Goal: Check status: Check status

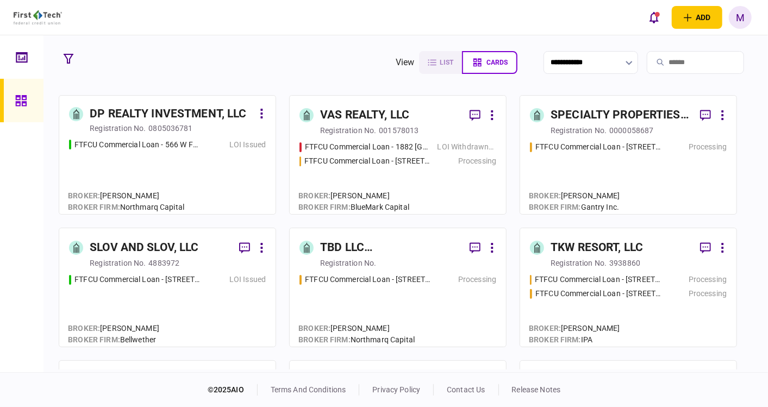
click at [184, 179] on div "FTFCU Commercial Loan - 566 W Farm to Market 1960 LOI Issued" at bounding box center [167, 172] width 197 height 66
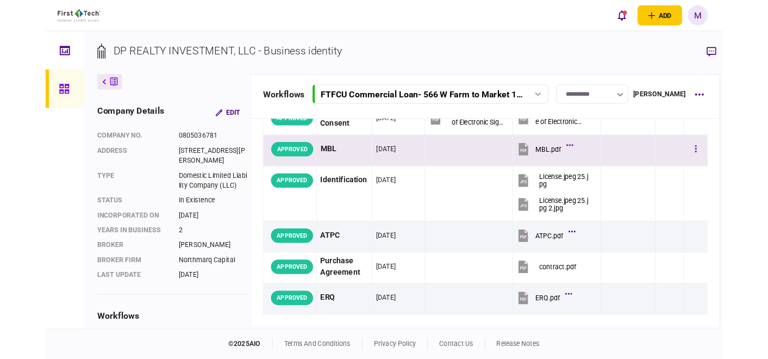
scroll to position [181, 0]
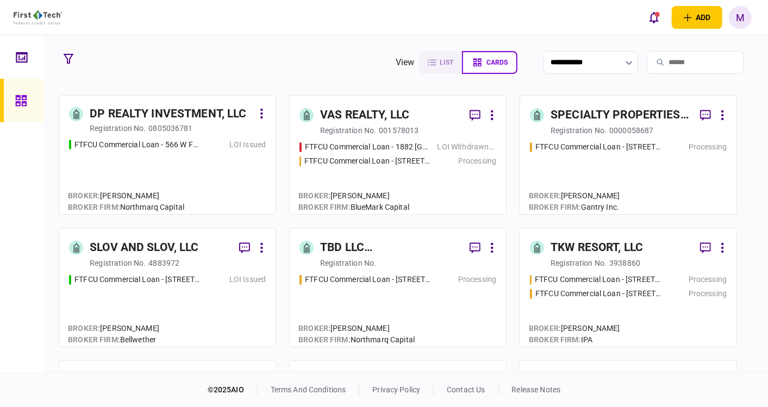
click at [463, 186] on div "FTFCU Commercial Loan - 1882 New Scotland Road LOI Withdrawn/Declined FTFCU Com…" at bounding box center [397, 172] width 197 height 63
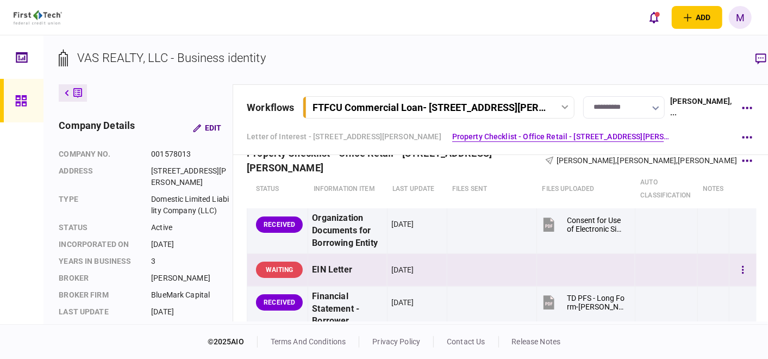
scroll to position [422, 0]
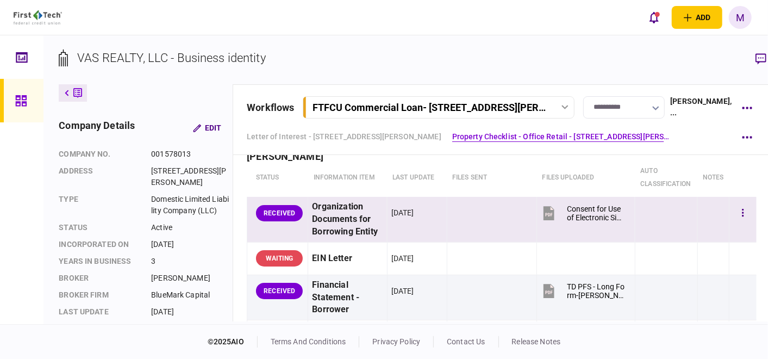
click at [543, 209] on icon at bounding box center [548, 213] width 11 height 14
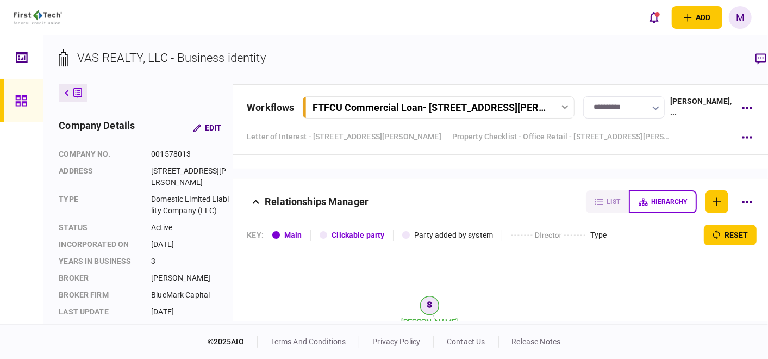
scroll to position [2052, 0]
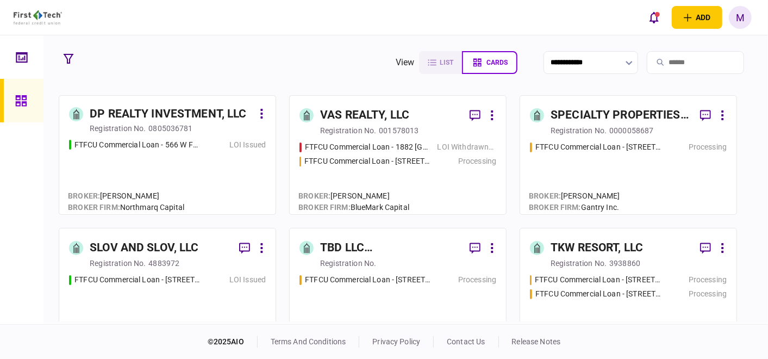
click at [617, 166] on div "FTFCU Commercial Loan - [STREET_ADDRESS] Processing" at bounding box center [628, 172] width 197 height 63
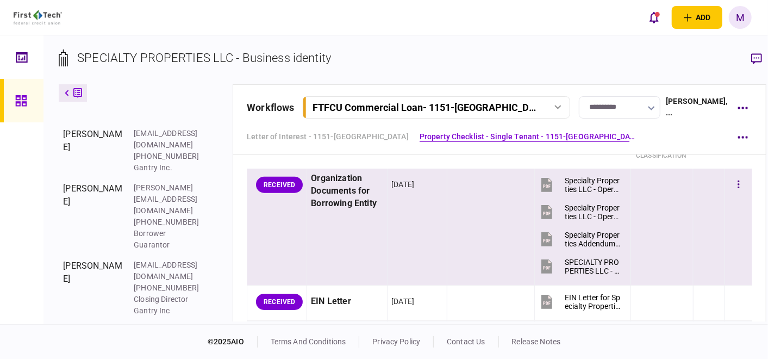
scroll to position [543, 0]
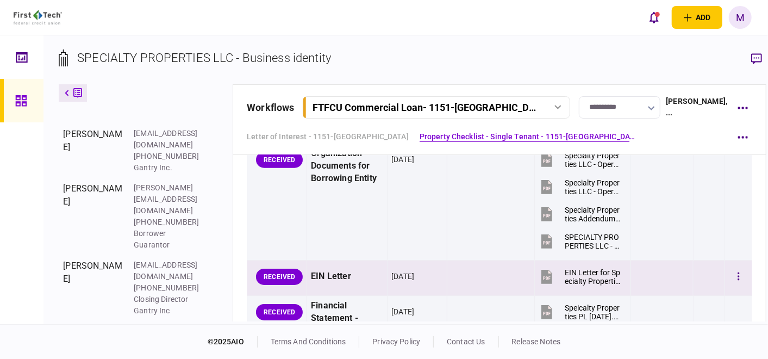
click at [541, 284] on icon at bounding box center [546, 276] width 11 height 14
click at [541, 281] on icon at bounding box center [546, 276] width 11 height 14
click at [728, 278] on button "button" at bounding box center [738, 277] width 20 height 20
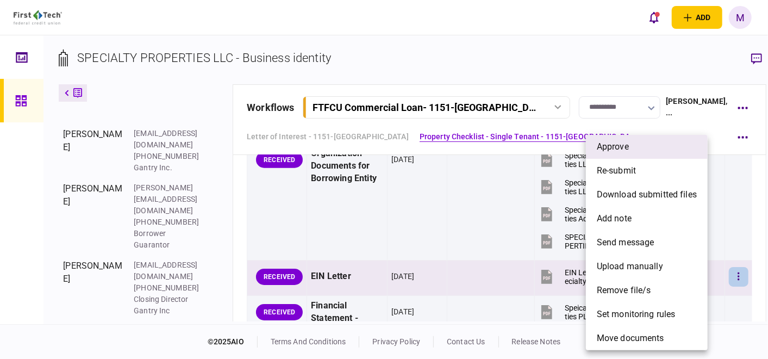
click at [644, 149] on li "approve" at bounding box center [647, 147] width 122 height 24
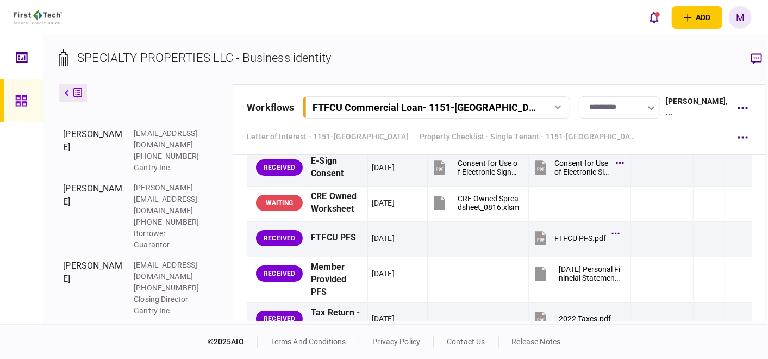
scroll to position [1207, 0]
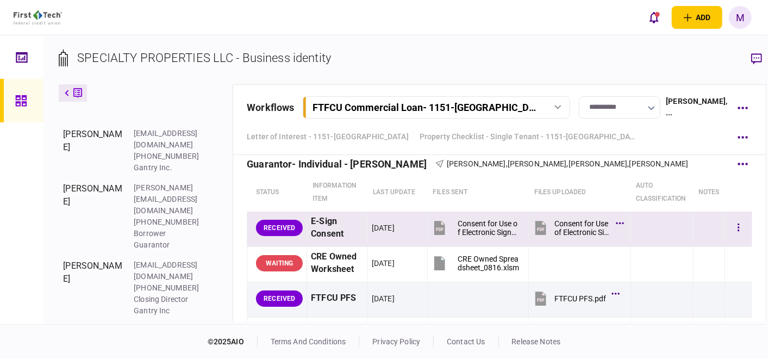
click at [535, 235] on icon at bounding box center [540, 228] width 11 height 14
click at [737, 233] on icon "button" at bounding box center [738, 227] width 2 height 10
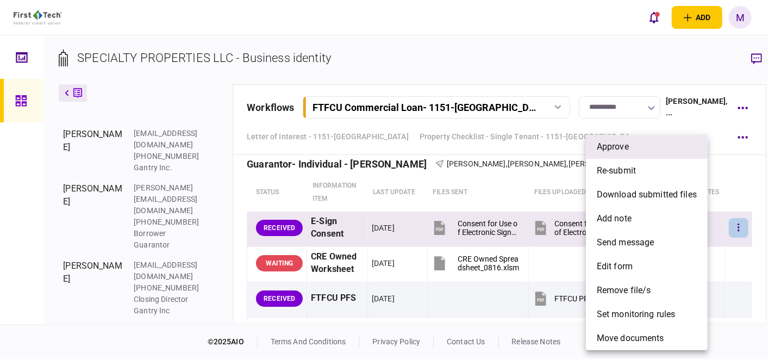
click at [619, 152] on span "approve" at bounding box center [612, 146] width 32 height 13
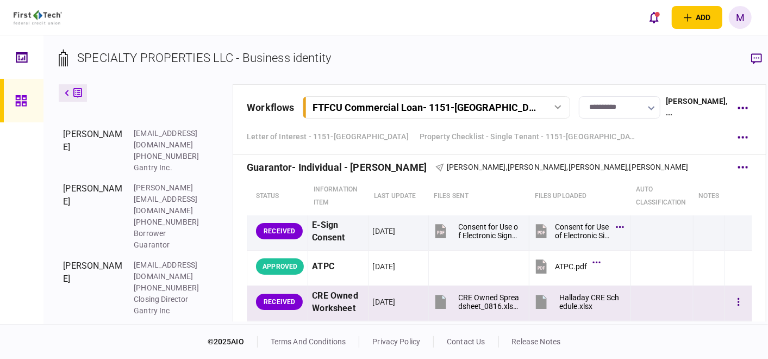
scroll to position [1690, 0]
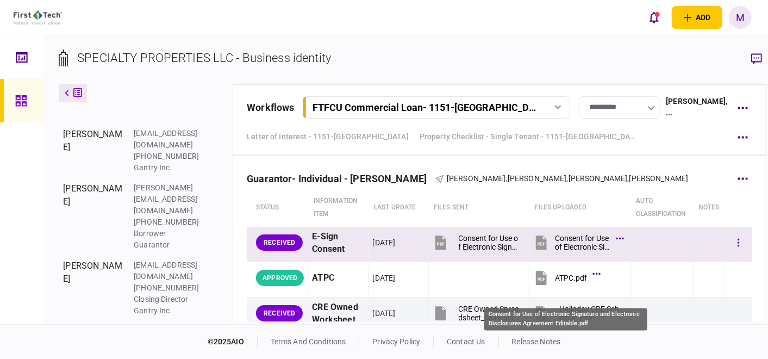
click at [555, 251] on div "Consent for Use of Electronic Signature and Electronic Disclosures Agreement Ed…" at bounding box center [582, 242] width 55 height 17
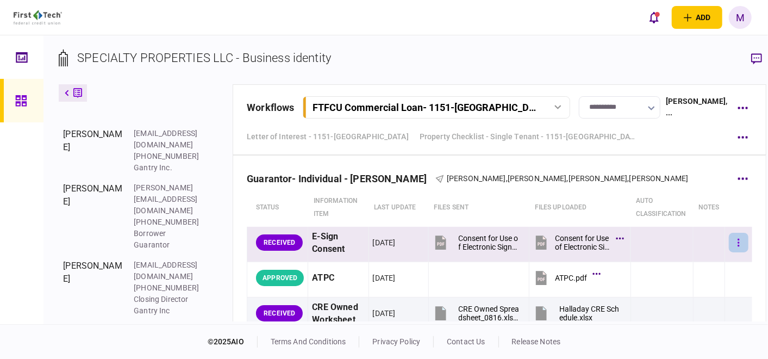
click at [738, 246] on icon "button" at bounding box center [739, 242] width 2 height 8
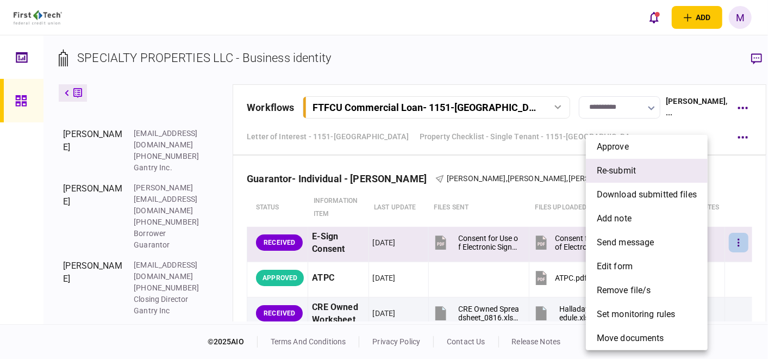
click at [656, 178] on li "re-submit" at bounding box center [647, 171] width 122 height 24
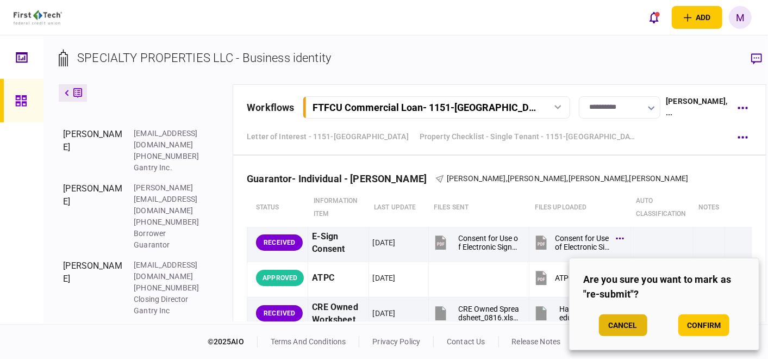
click at [630, 324] on button "Cancel" at bounding box center [623, 325] width 48 height 22
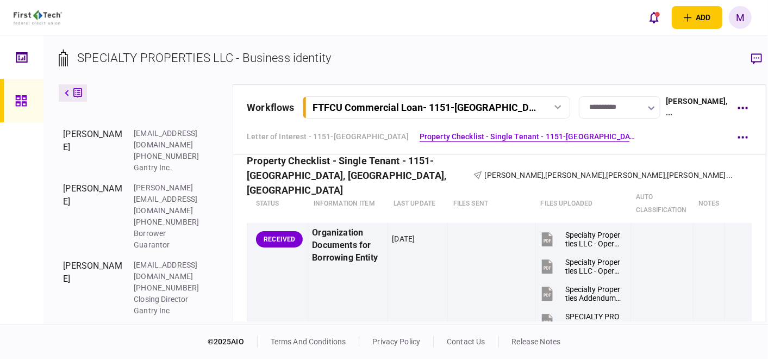
scroll to position [482, 0]
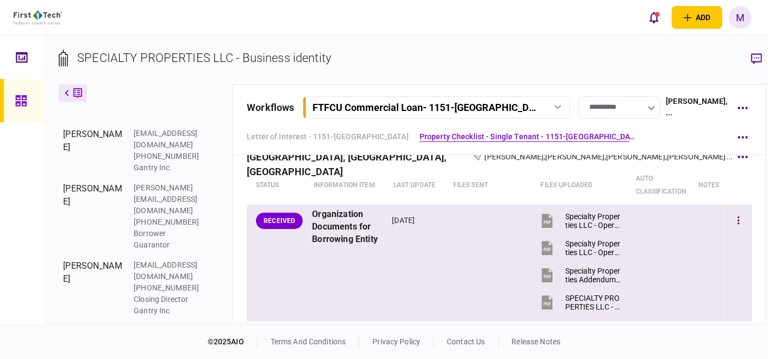
click at [541, 229] on icon at bounding box center [547, 220] width 16 height 16
click at [576, 256] on div "Specialty Properties LLC - Operating Agreement.pdf" at bounding box center [593, 247] width 56 height 17
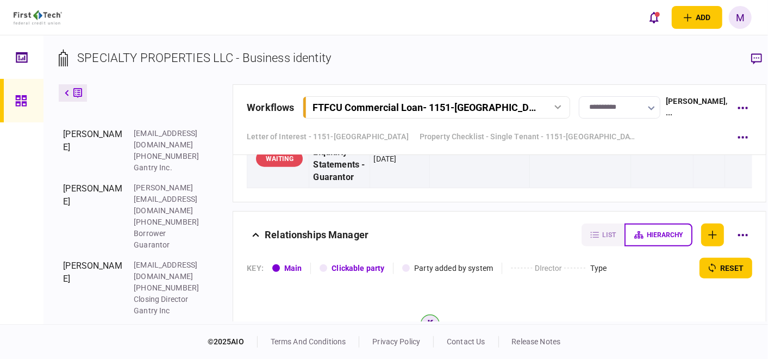
scroll to position [2897, 0]
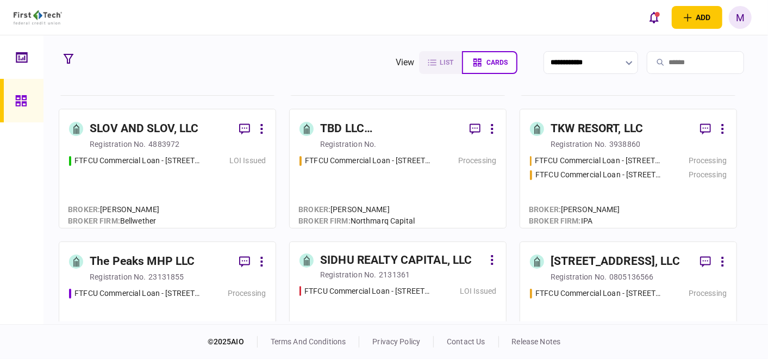
scroll to position [121, 0]
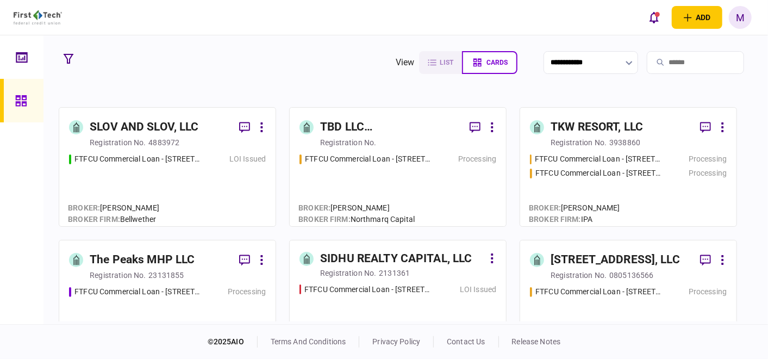
click at [623, 310] on div "FTFCU Commercial Loan - [STREET_ADDRESS] Processing" at bounding box center [628, 317] width 197 height 63
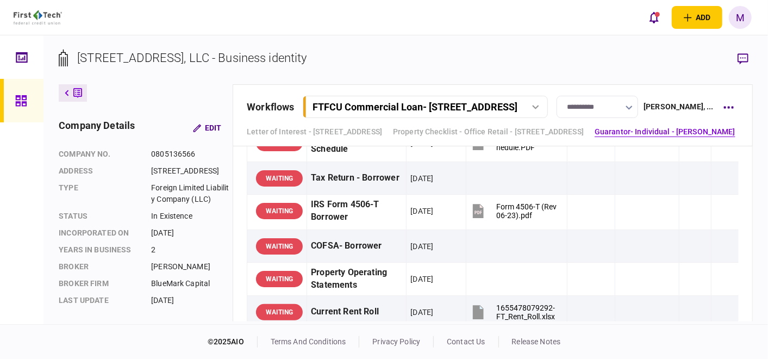
scroll to position [543, 0]
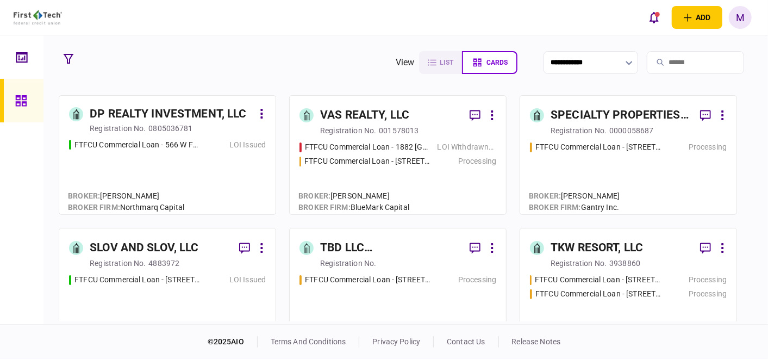
click at [432, 177] on div "FTFCU Commercial Loan - 1882 New Scotland Road LOI Withdrawn/Declined FTFCU Com…" at bounding box center [397, 172] width 197 height 63
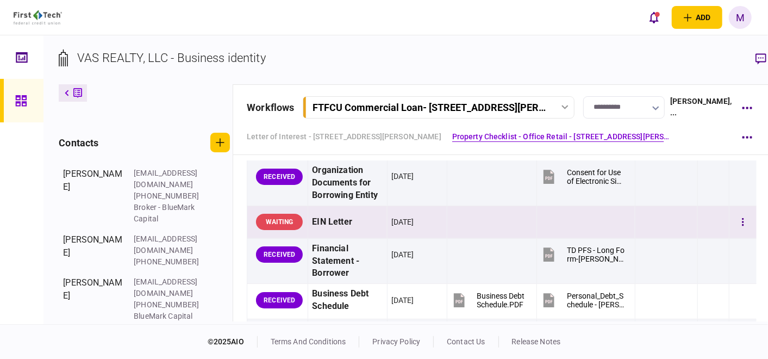
scroll to position [482, 0]
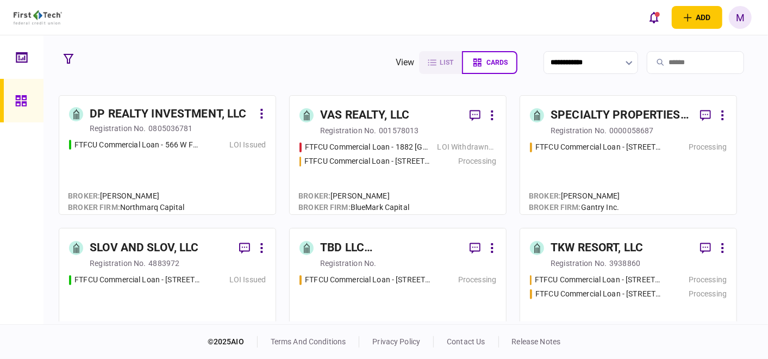
scroll to position [60, 0]
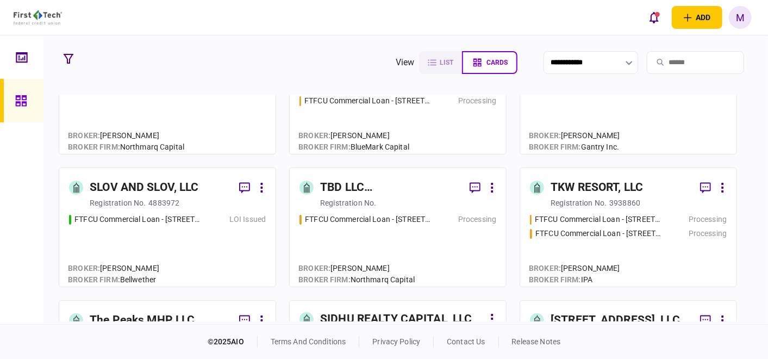
click at [145, 244] on div "FTFCU Commercial Loan - [STREET_ADDRESS] LOI Issued" at bounding box center [167, 244] width 197 height 63
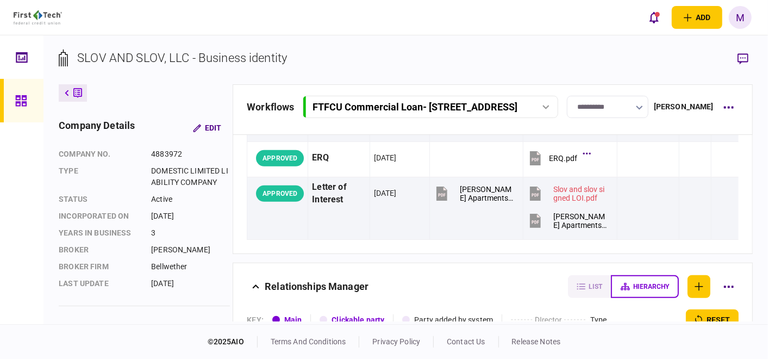
scroll to position [482, 0]
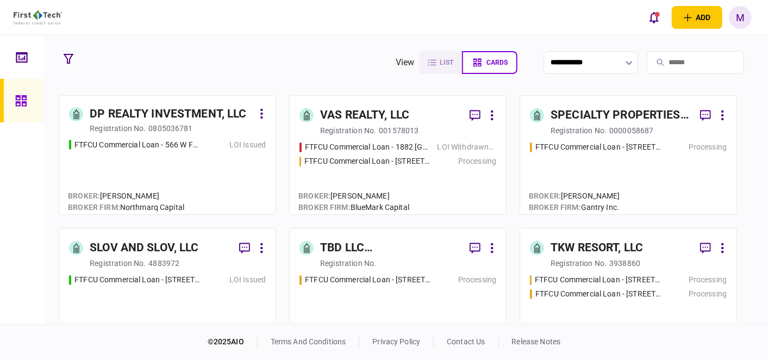
click at [372, 297] on div "FTFCU Commercial Loan - 3105 Clairpoint Court Processing" at bounding box center [397, 305] width 197 height 63
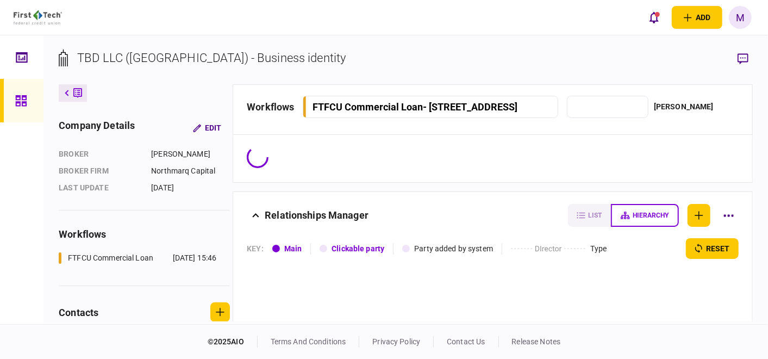
type input "**********"
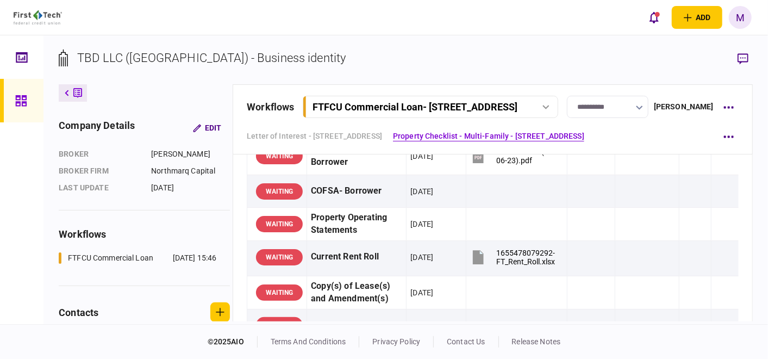
scroll to position [604, 0]
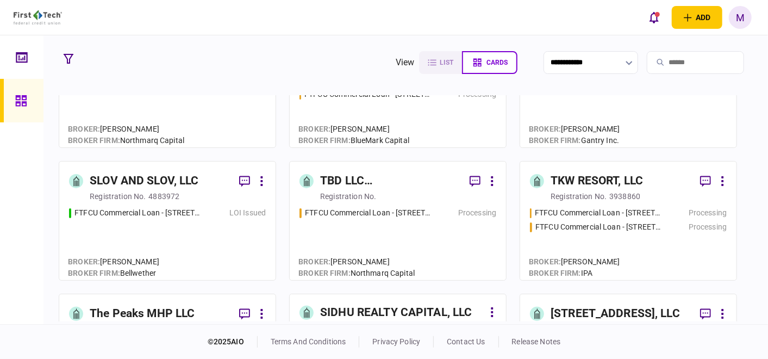
scroll to position [121, 0]
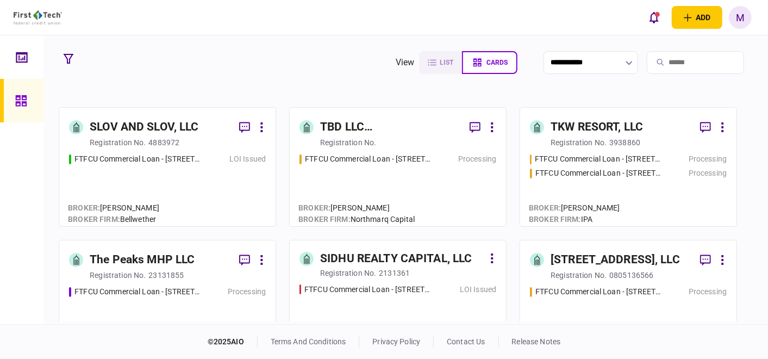
click at [122, 303] on div "FTFCU Commercial Loan - [STREET_ADDRESS] Processing" at bounding box center [167, 317] width 197 height 63
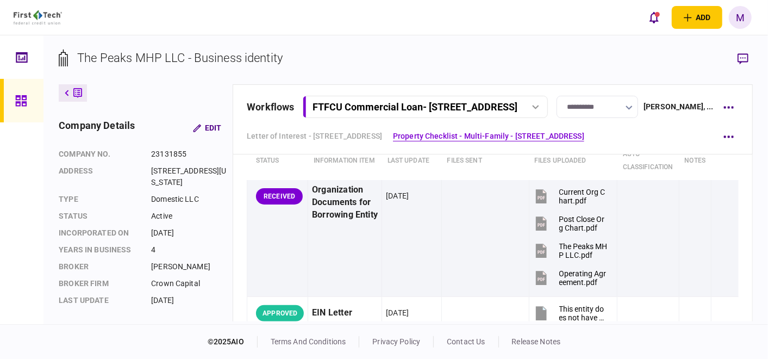
scroll to position [362, 0]
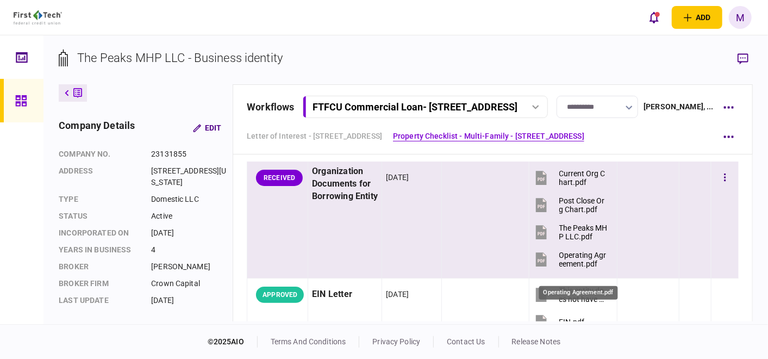
click at [575, 268] on div "Operating Agreement.pdf" at bounding box center [583, 258] width 49 height 17
click at [590, 266] on div "Operating Agreement.pdf" at bounding box center [583, 258] width 49 height 17
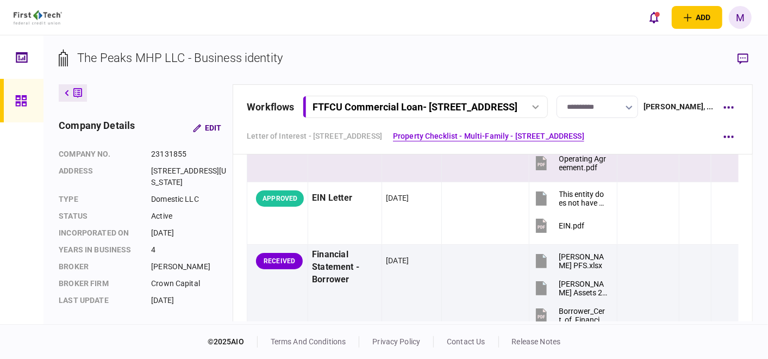
scroll to position [482, 0]
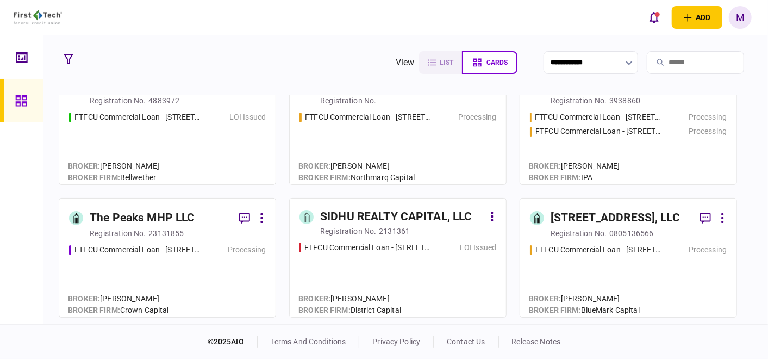
scroll to position [181, 0]
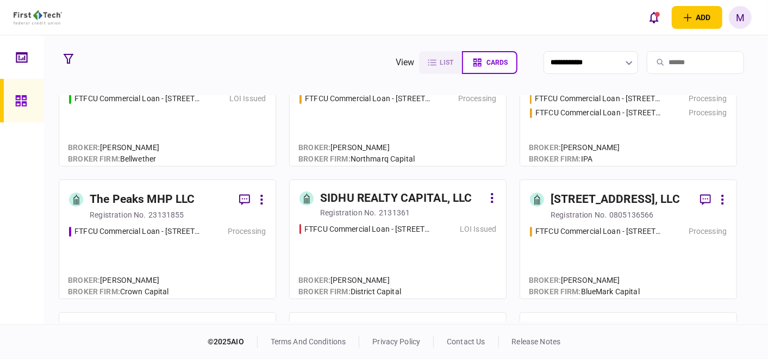
click at [380, 252] on div "FTFCU Commercial Loan - [STREET_ADDRESS] LOI Issued" at bounding box center [397, 256] width 197 height 66
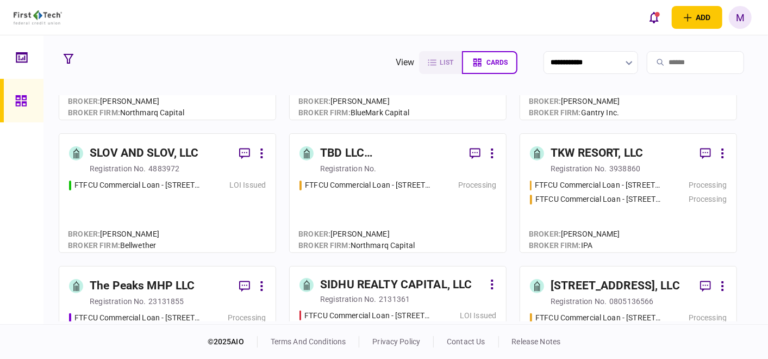
scroll to position [121, 0]
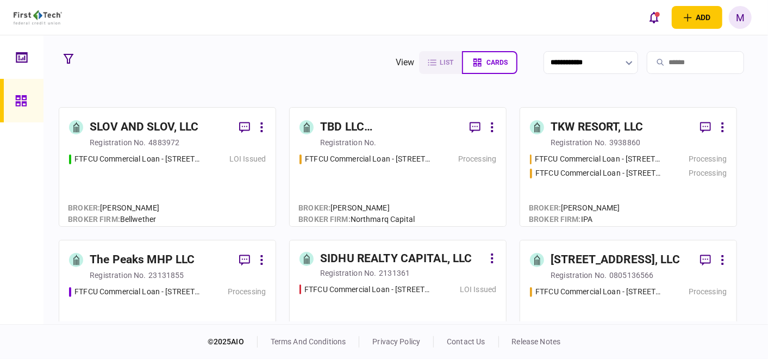
click at [380, 254] on div "SIDHU REALTY CAPITAL, LLC" at bounding box center [396, 258] width 152 height 17
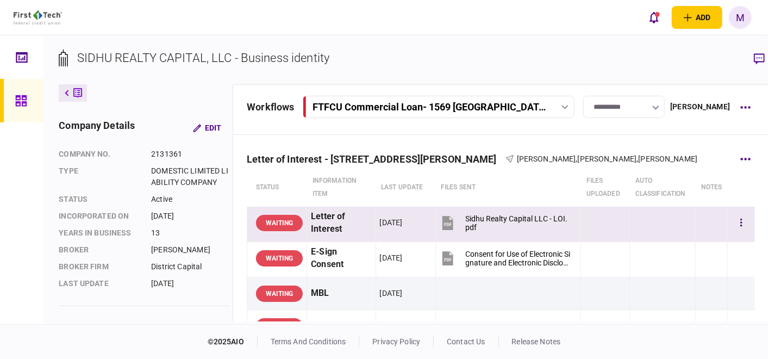
click at [440, 221] on icon at bounding box center [447, 223] width 16 height 16
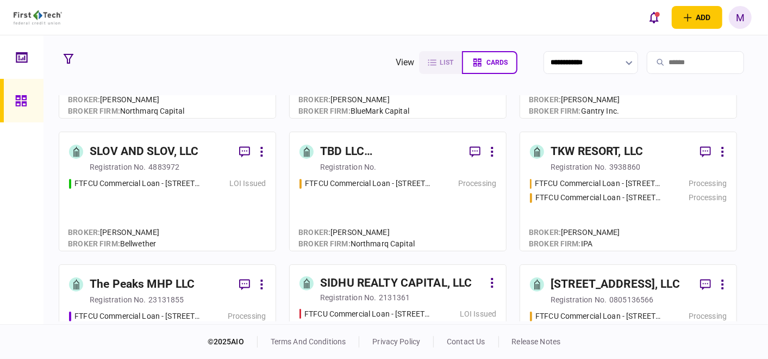
scroll to position [121, 0]
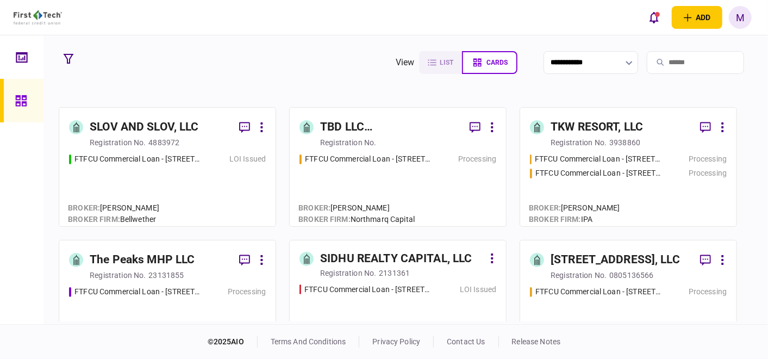
click at [492, 259] on icon at bounding box center [492, 258] width 3 height 10
click at [465, 240] on div at bounding box center [384, 179] width 768 height 359
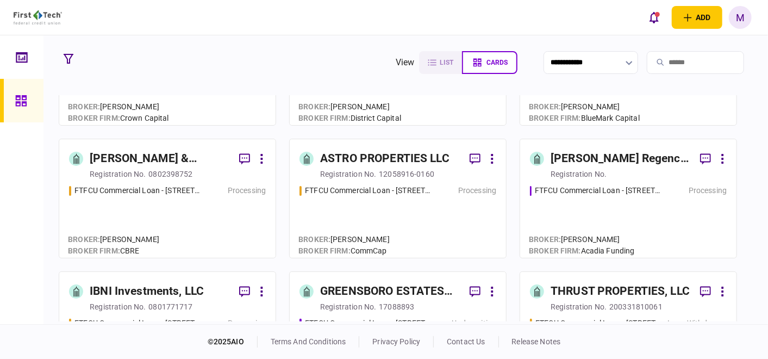
scroll to position [362, 0]
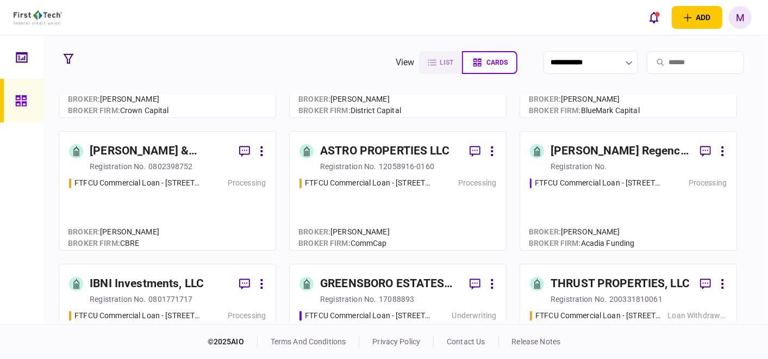
click at [153, 205] on div "FTFCU Commercial Loan - [STREET_ADDRESS] Processing" at bounding box center [167, 208] width 197 height 63
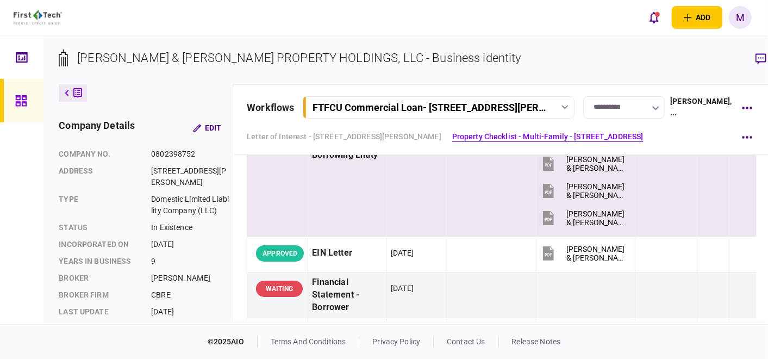
scroll to position [362, 0]
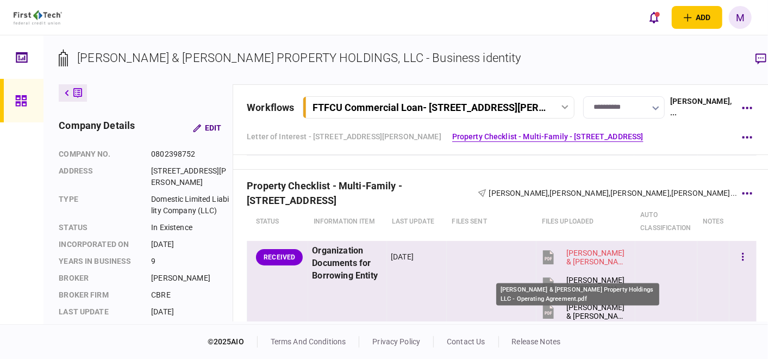
click at [576, 259] on div "[PERSON_NAME] & [PERSON_NAME] Property Holdings LLC - Operating Agreement.pdf" at bounding box center [595, 256] width 59 height 17
